Goal: Task Accomplishment & Management: Manage account settings

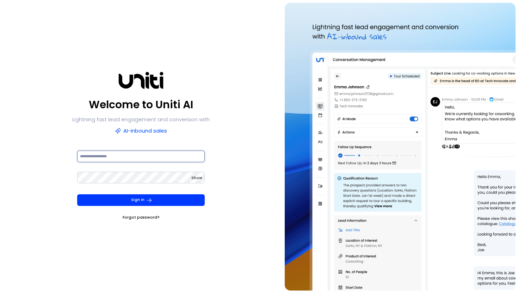
click at [125, 160] on input at bounding box center [141, 156] width 128 height 12
type input "**********"
click at [139, 188] on div "Show" at bounding box center [141, 180] width 128 height 21
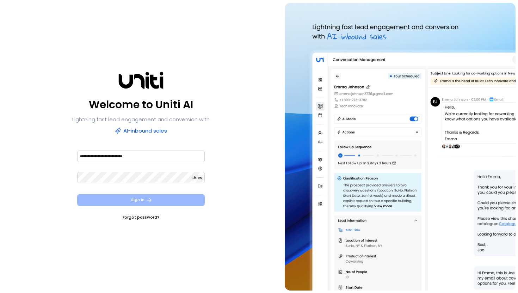
click at [139, 195] on button "Sign In" at bounding box center [141, 200] width 128 height 12
